Goal: Register for event/course

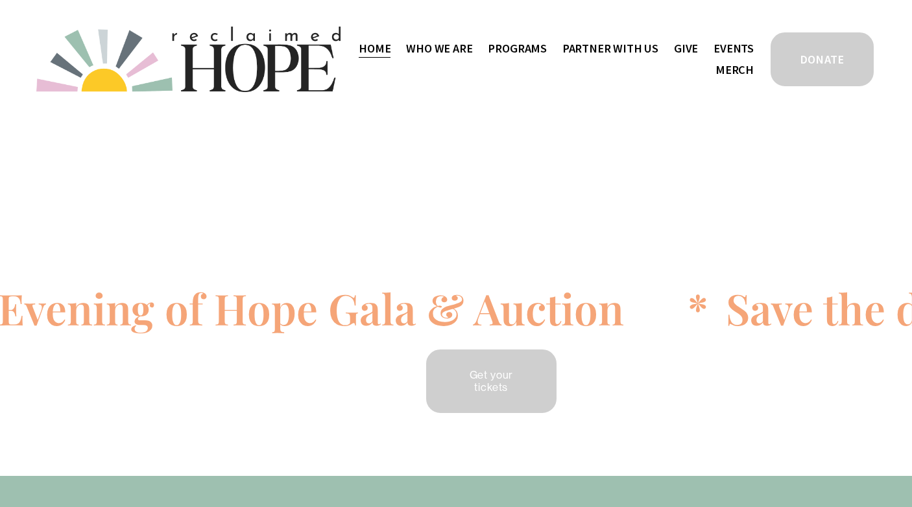
click at [0, 0] on span "Staff & Board" at bounding box center [0, 0] width 0 height 0
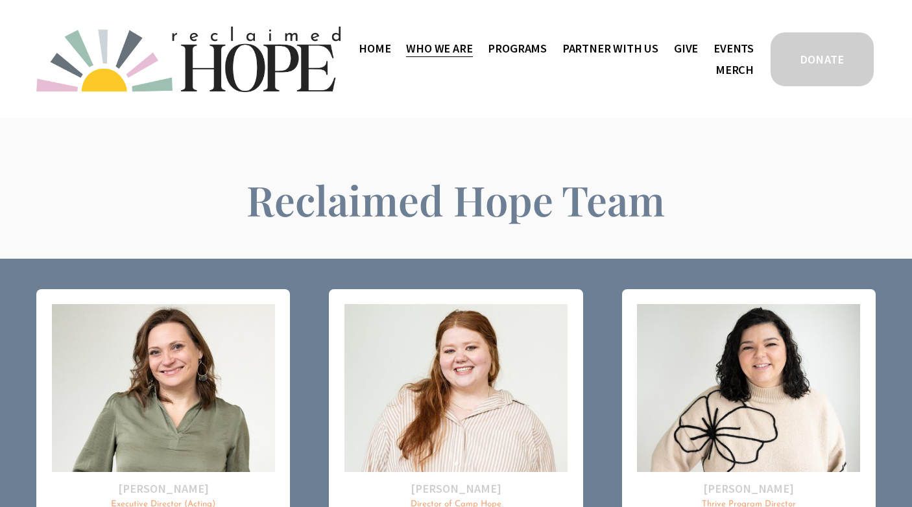
click at [734, 49] on link "Events" at bounding box center [733, 48] width 40 height 21
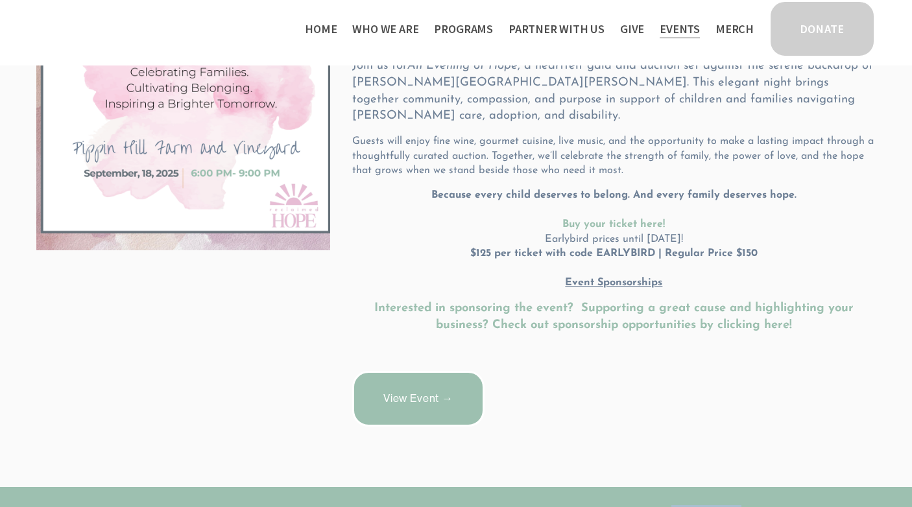
scroll to position [363, 0]
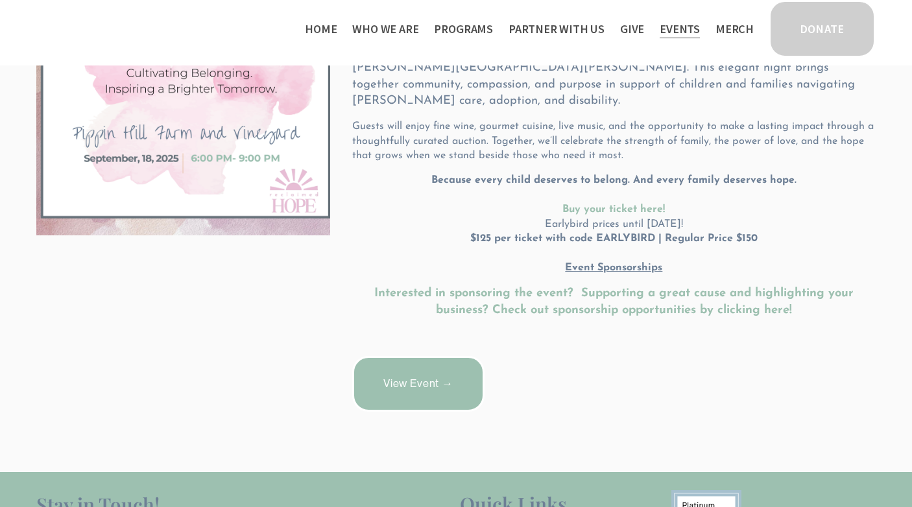
click at [409, 376] on link "View Event →" at bounding box center [418, 384] width 132 height 56
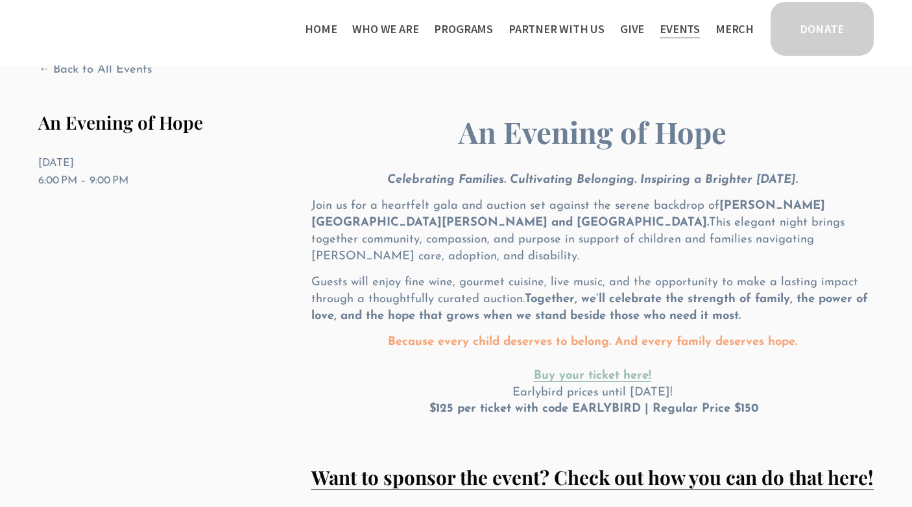
scroll to position [115, 0]
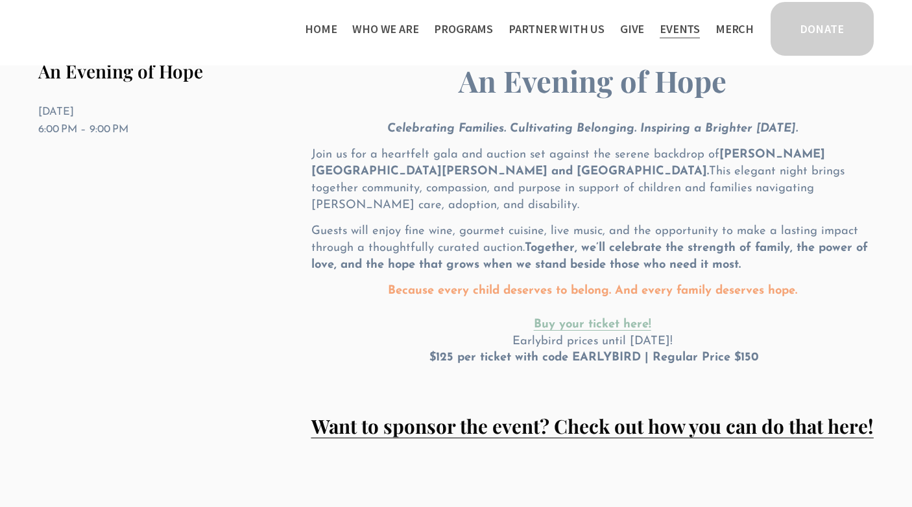
click at [595, 419] on strong "Want to sponsor the event? Check out how you can do that here!" at bounding box center [592, 425] width 562 height 25
